Goal: Information Seeking & Learning: Learn about a topic

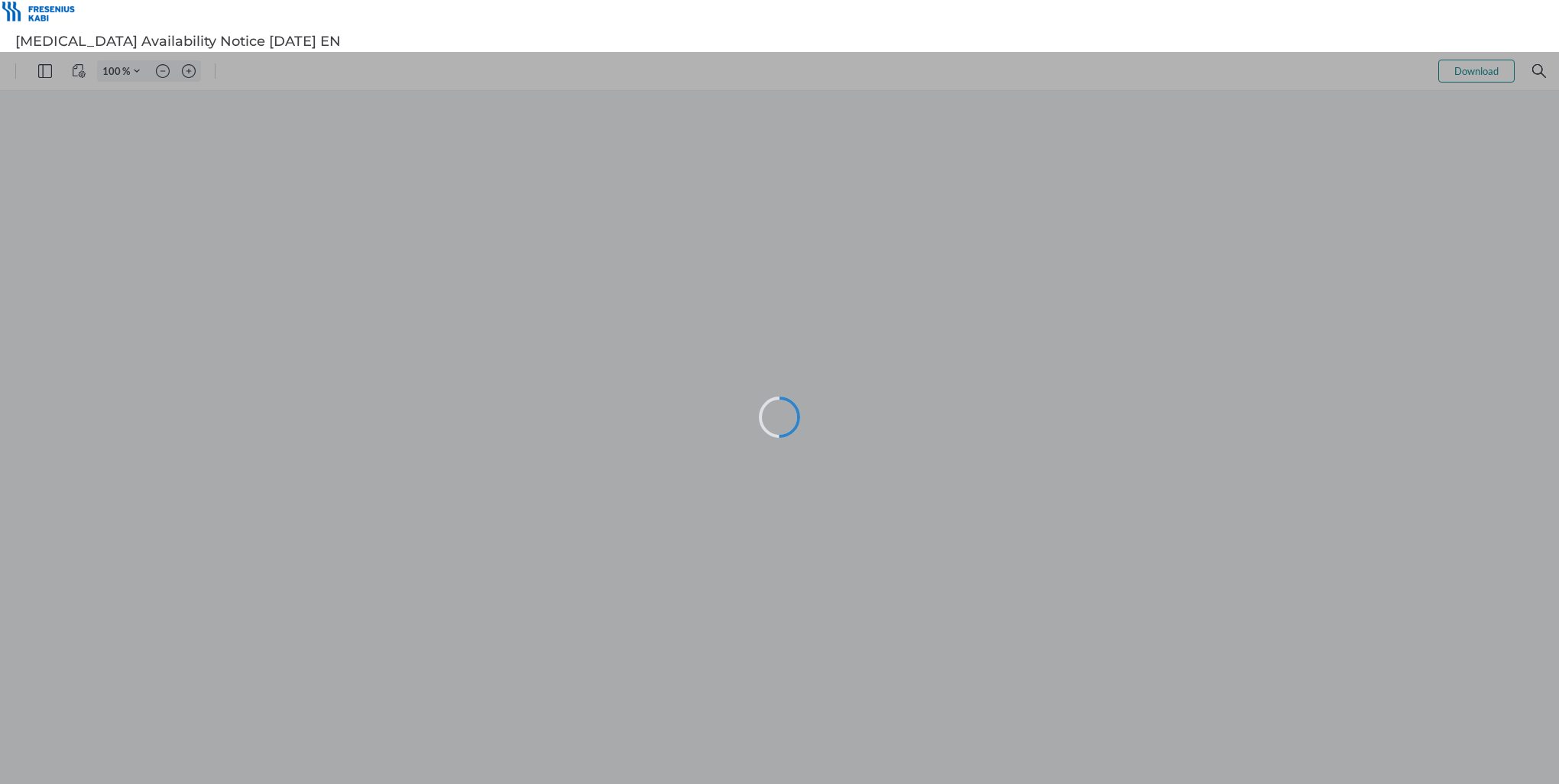
type input "114"
